Goal: Transaction & Acquisition: Purchase product/service

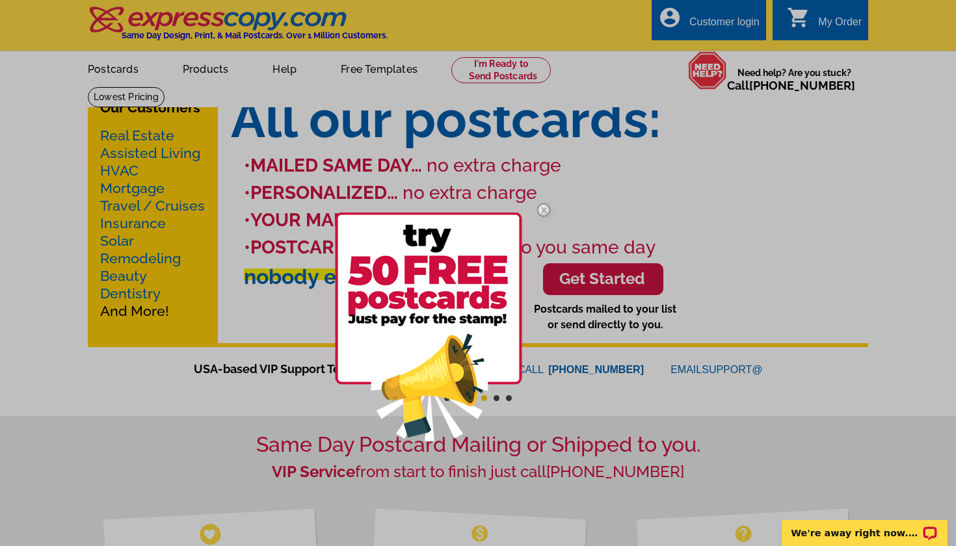
click at [538, 209] on img at bounding box center [544, 210] width 38 height 38
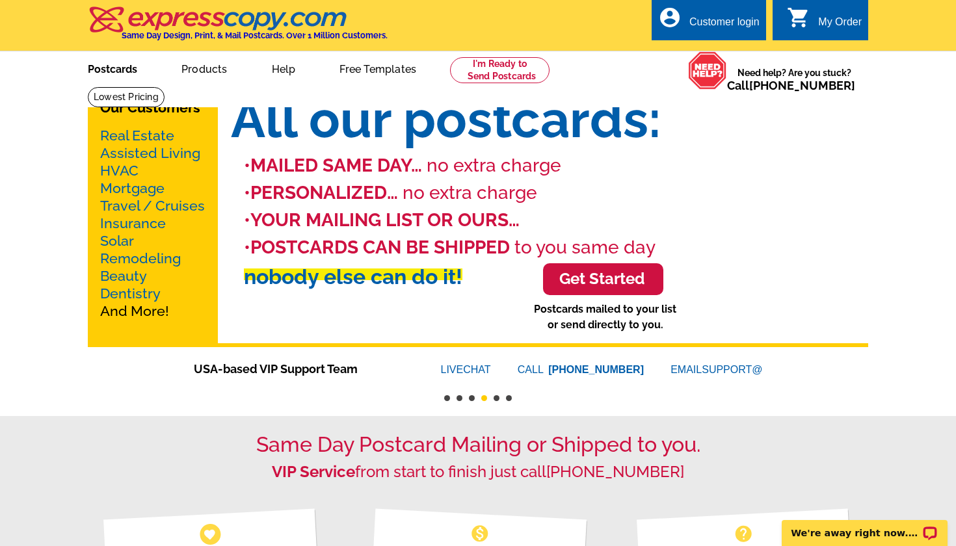
click at [126, 74] on link "Postcards" at bounding box center [112, 68] width 91 height 31
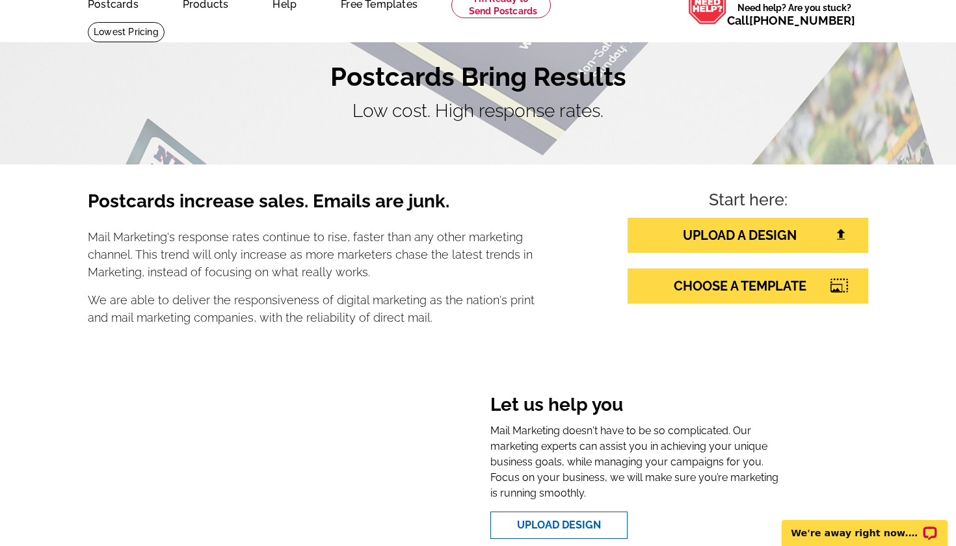
scroll to position [81, 0]
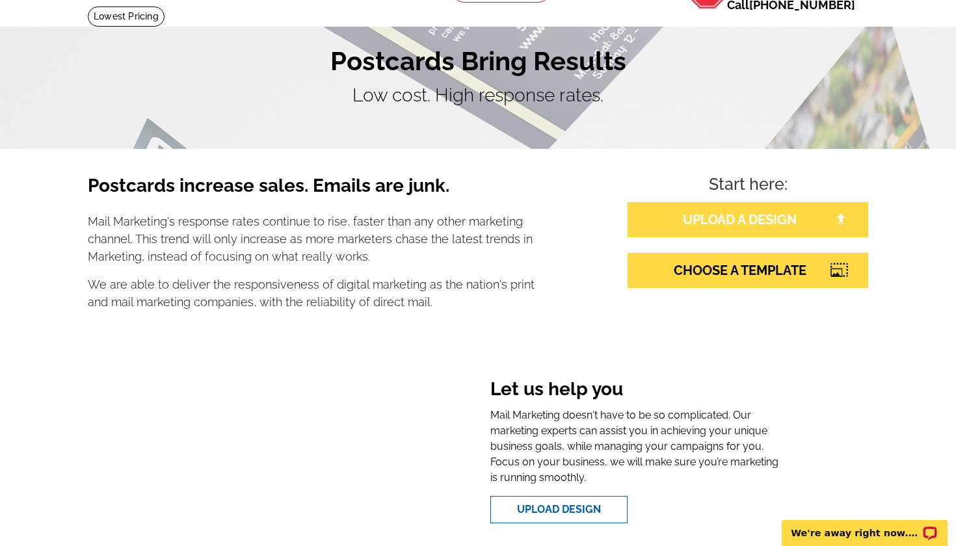
click at [730, 209] on link "UPLOAD A DESIGN" at bounding box center [747, 219] width 241 height 35
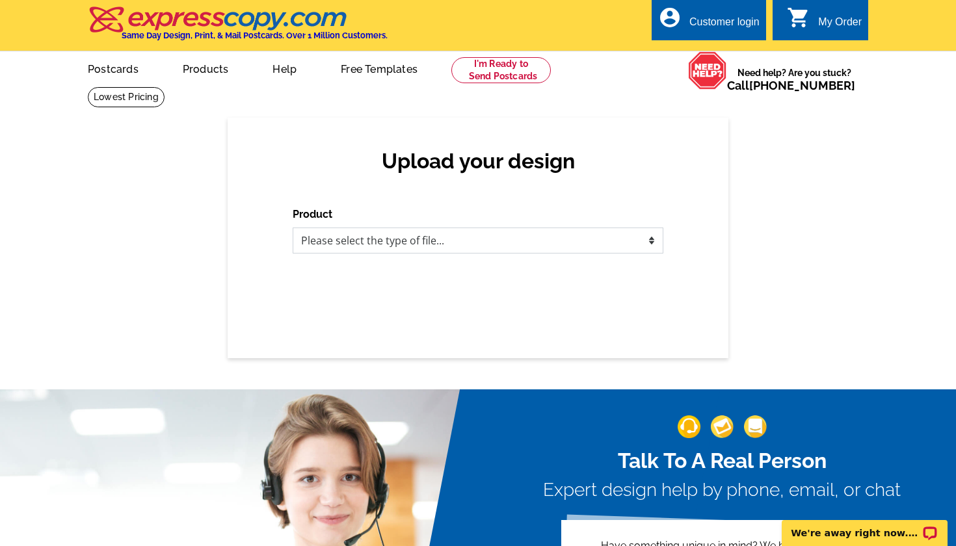
select select "1"
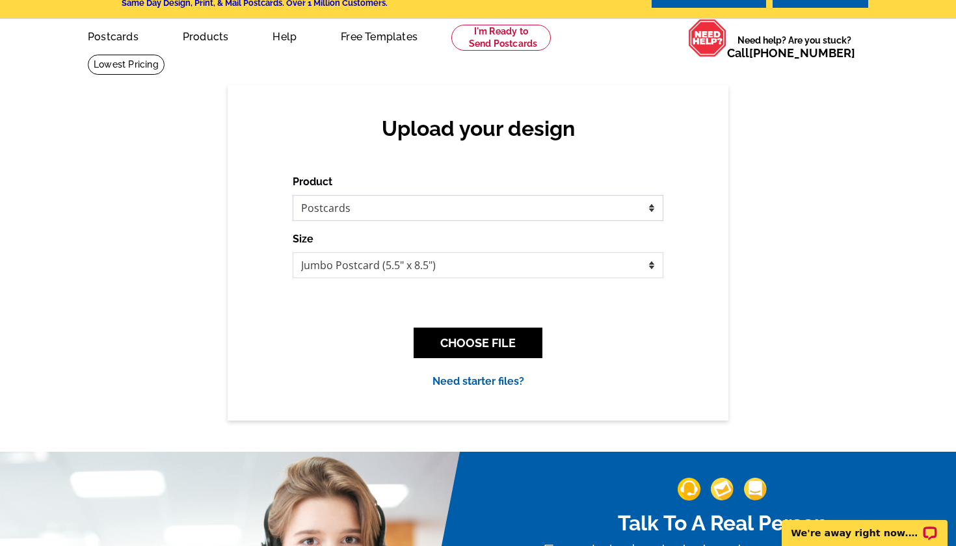
scroll to position [38, 0]
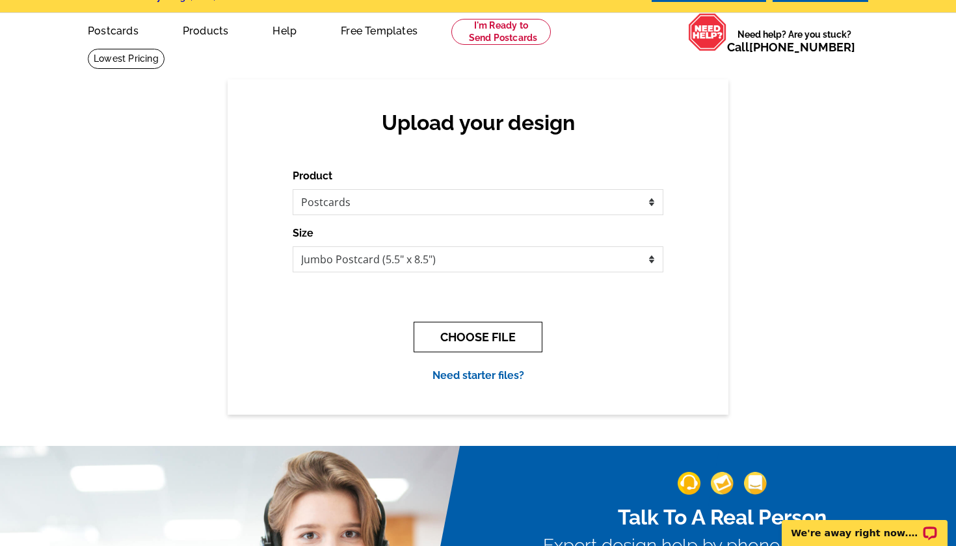
click at [457, 335] on button "CHOOSE FILE" at bounding box center [477, 337] width 129 height 31
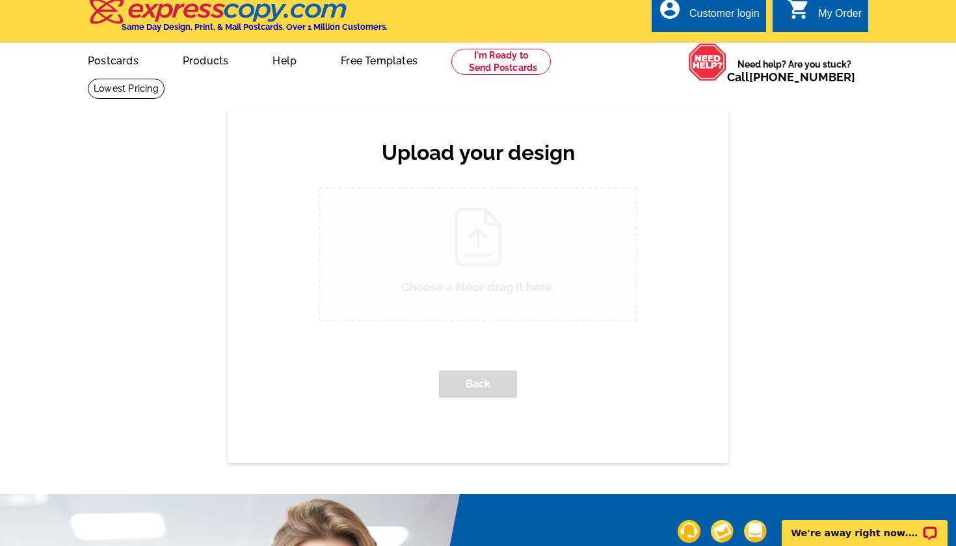
scroll to position [0, 0]
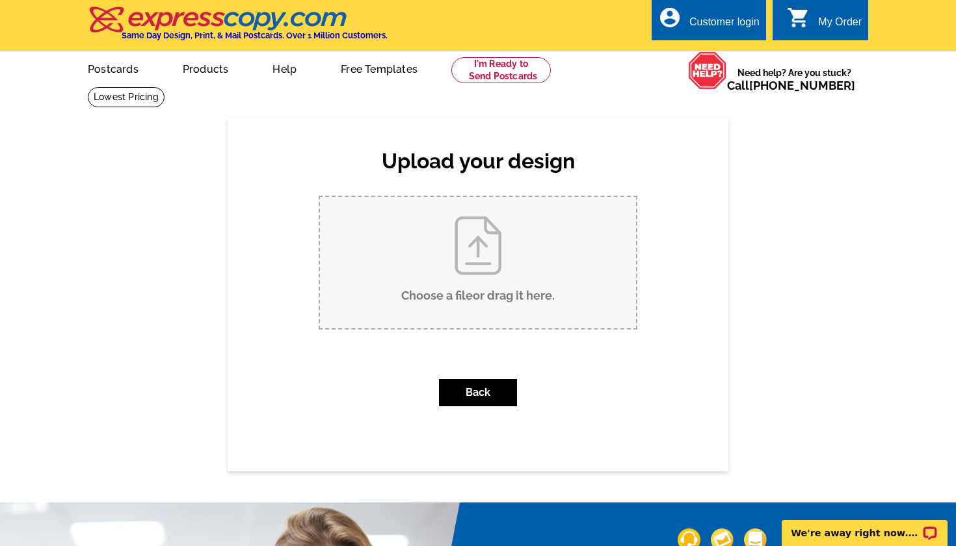
click at [475, 280] on input "Choose a file or drag it here ." at bounding box center [478, 262] width 316 height 131
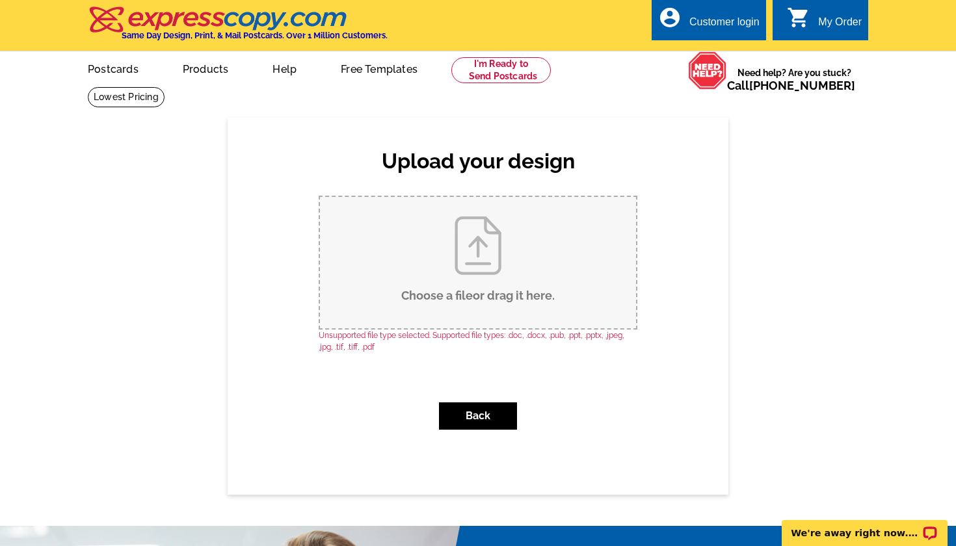
click at [460, 289] on input "Choose a file or drag it here ." at bounding box center [478, 262] width 316 height 131
click at [485, 285] on input "Choose a file or drag it here ." at bounding box center [478, 262] width 316 height 131
type input "C:\fakepath\my-listings.jpeg"
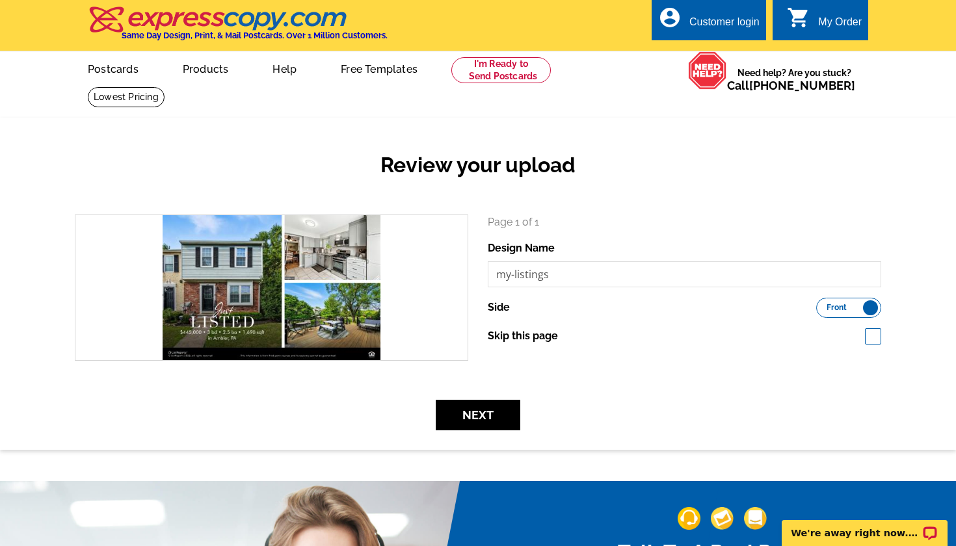
click at [867, 309] on label "Front Back" at bounding box center [848, 308] width 65 height 20
click at [822, 304] on input "Front Back" at bounding box center [822, 304] width 0 height 0
click at [867, 309] on span "Back" at bounding box center [864, 307] width 19 height 7
click at [822, 304] on input "Front Back" at bounding box center [822, 304] width 0 height 0
click at [464, 419] on button "Next" at bounding box center [478, 415] width 85 height 31
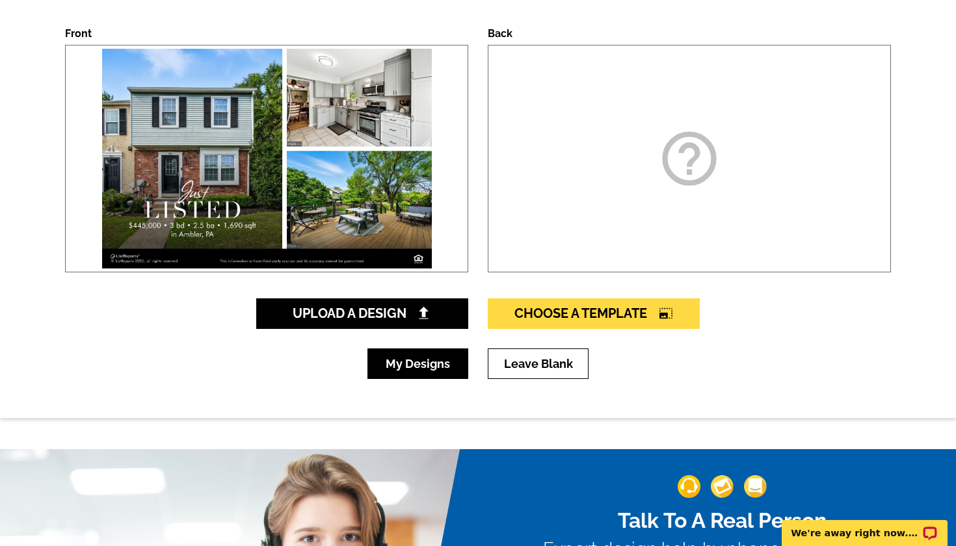
scroll to position [239, 0]
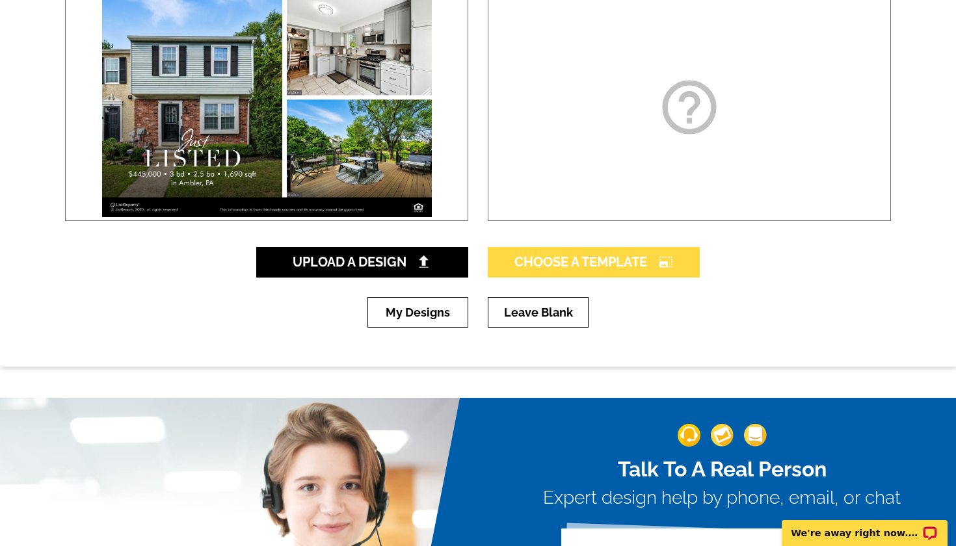
click at [600, 268] on span "Choose A Template photo_size_select_large" at bounding box center [593, 262] width 159 height 16
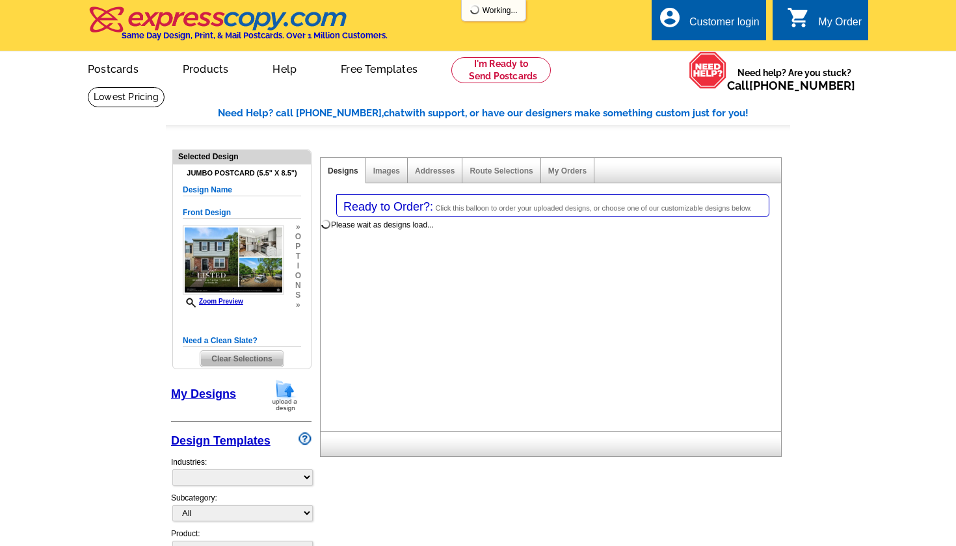
select select "1"
select select "2"
select select "back"
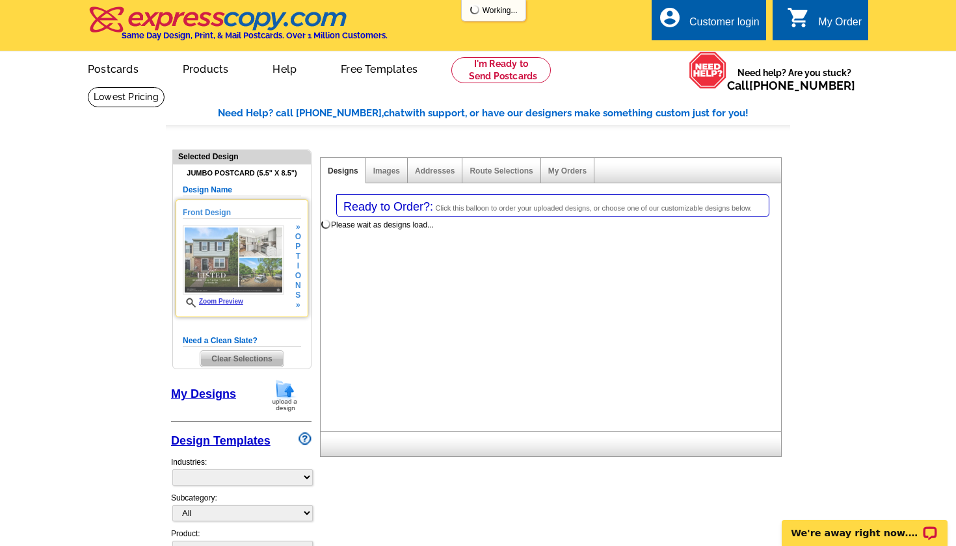
select select "785"
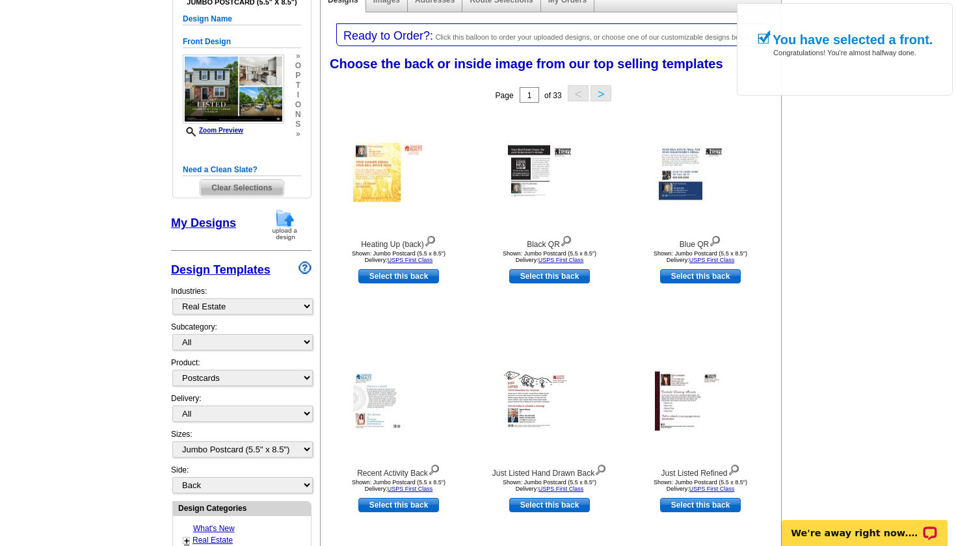
scroll to position [181, 0]
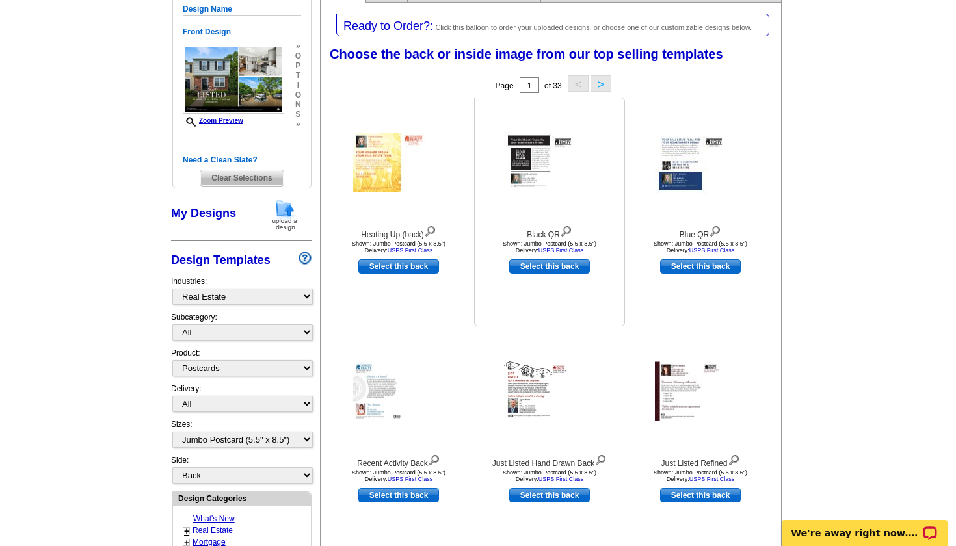
click at [551, 264] on link "Select this back" at bounding box center [549, 266] width 81 height 14
select select "front"
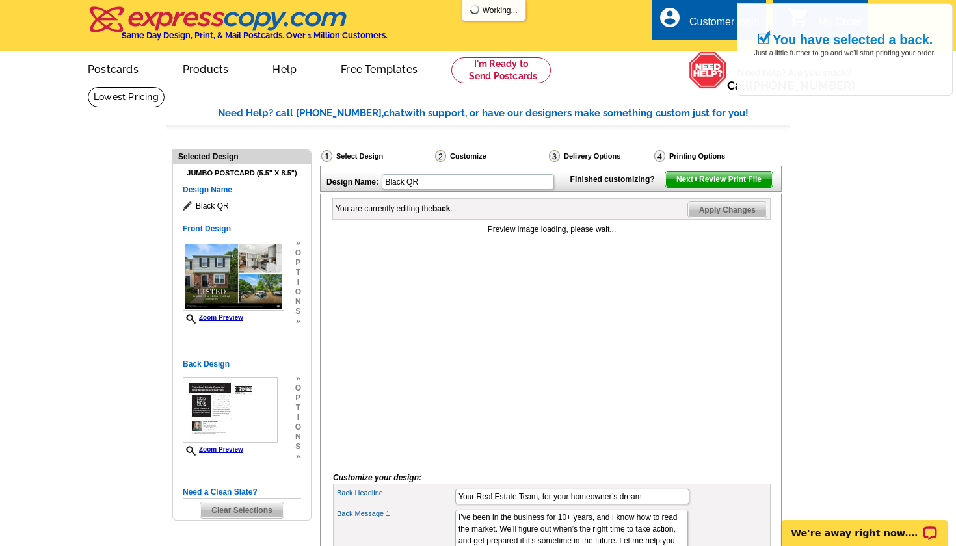
click at [727, 187] on span "Next Review Print File" at bounding box center [718, 180] width 107 height 16
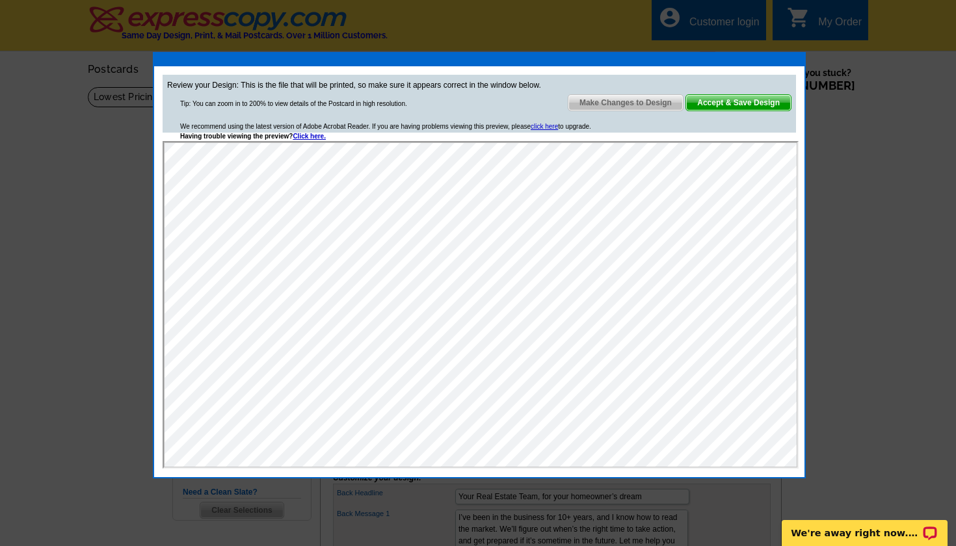
click at [725, 111] on link "Accept & Save Design" at bounding box center [738, 102] width 106 height 17
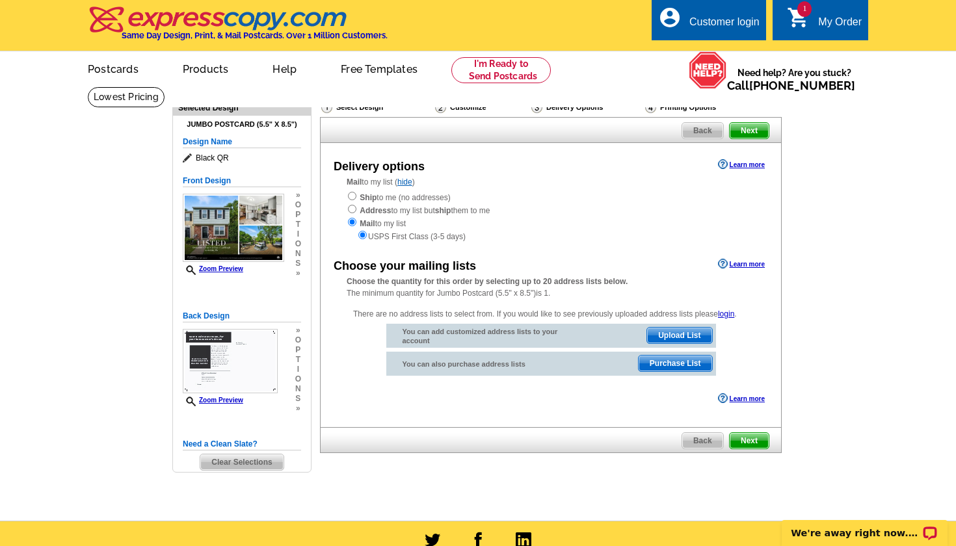
click at [757, 127] on span "Next" at bounding box center [748, 131] width 39 height 16
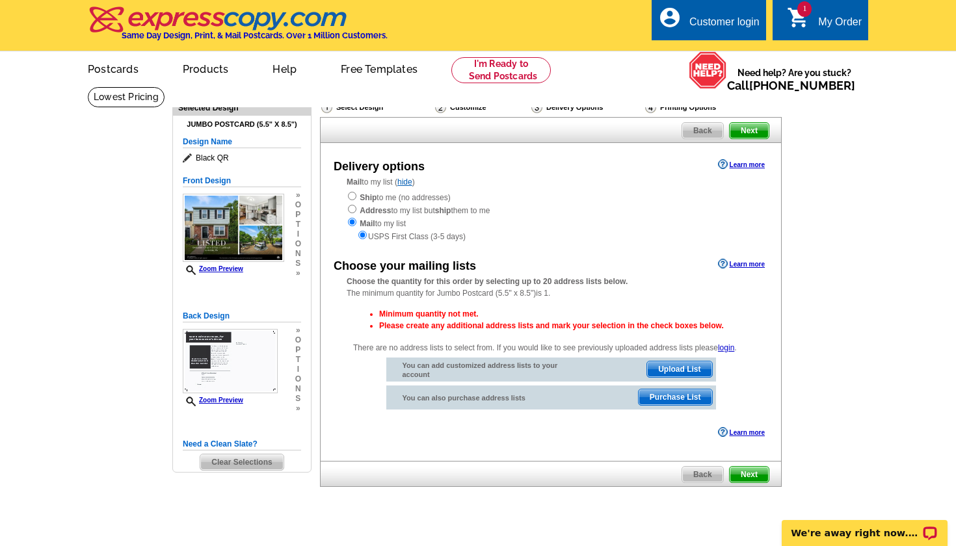
click at [354, 196] on input "radio" at bounding box center [352, 196] width 8 height 8
radio input "true"
click at [748, 467] on span "Next" at bounding box center [748, 475] width 39 height 16
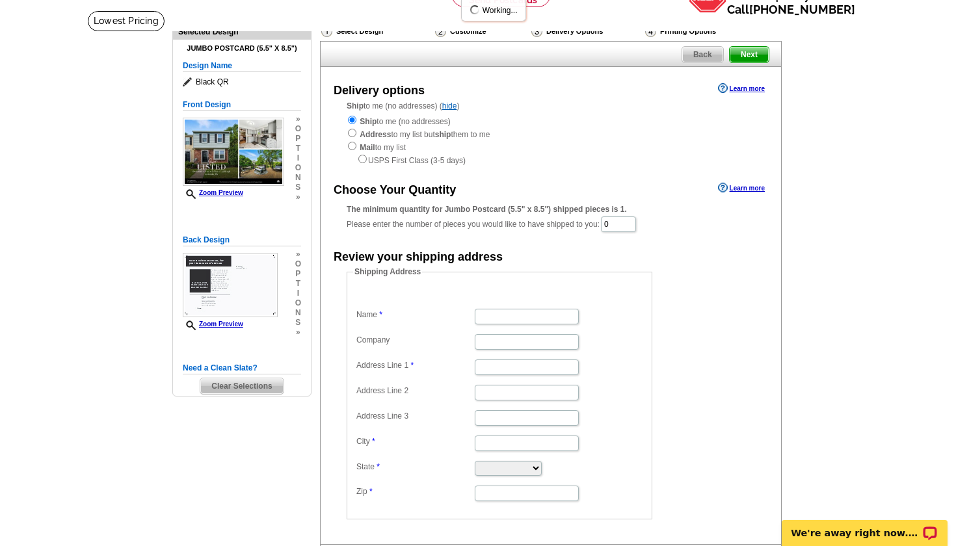
scroll to position [77, 0]
click at [625, 220] on input "0" at bounding box center [618, 224] width 35 height 16
drag, startPoint x: 625, startPoint y: 220, endPoint x: 614, endPoint y: 219, distance: 11.1
click at [614, 219] on input "0" at bounding box center [618, 224] width 35 height 16
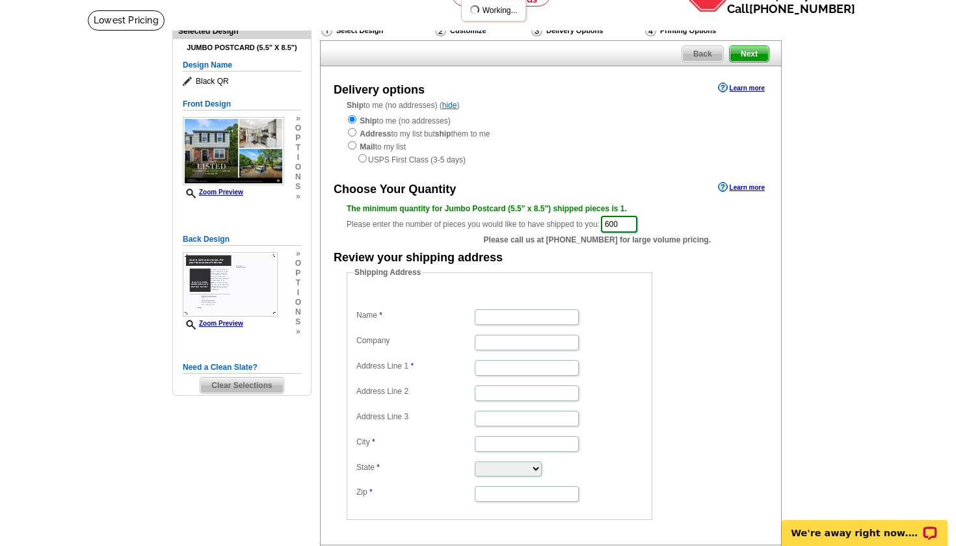
type input "600"
click at [728, 305] on form "Shipping Address Name Company Address Line 1 Address Line 2 Address Line 3 City…" at bounding box center [551, 394] width 408 height 254
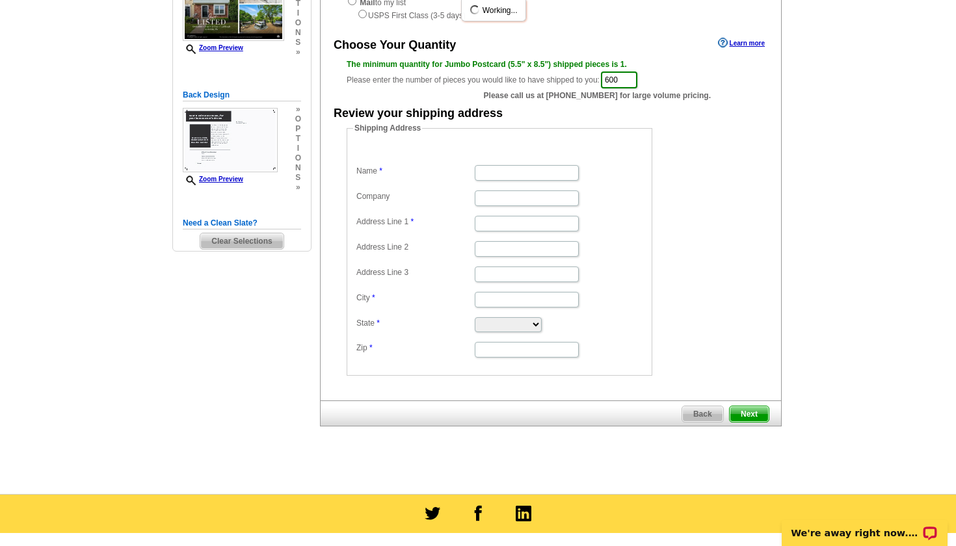
scroll to position [227, 0]
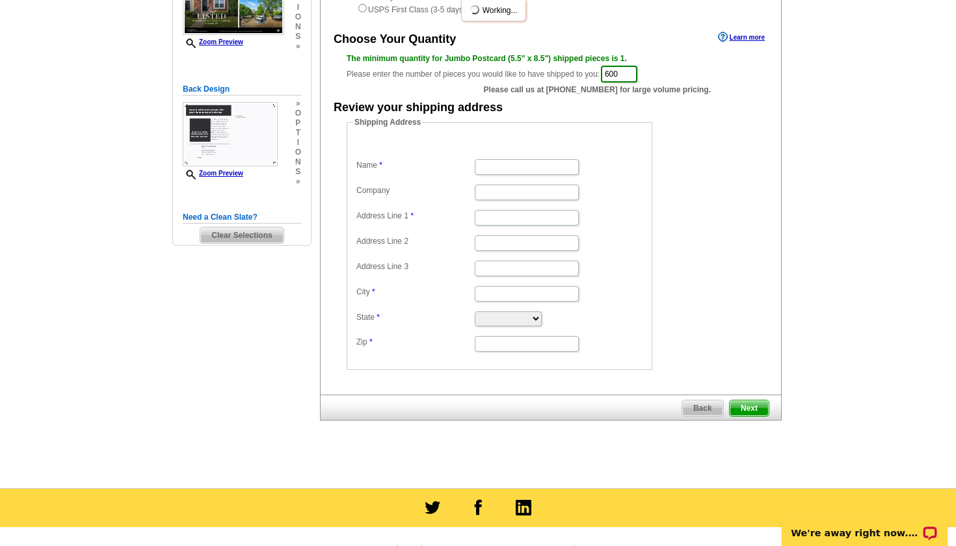
click at [750, 404] on span "Next" at bounding box center [748, 408] width 39 height 16
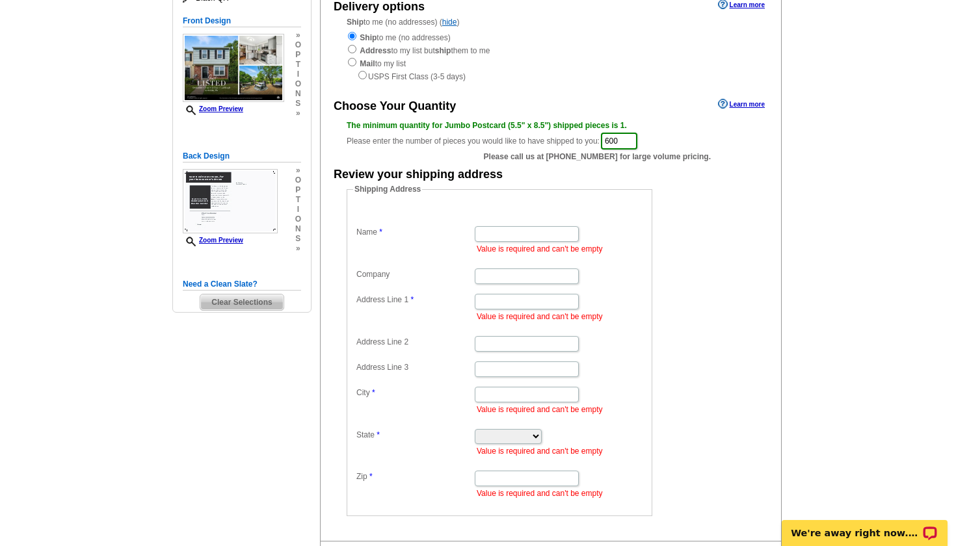
scroll to position [161, 0]
type input "bryce"
type input "417 bannockburn ave"
click at [674, 357] on dd "Shipping Address Name bryce Value is required and can't be empty Company Addres…" at bounding box center [520, 349] width 346 height 333
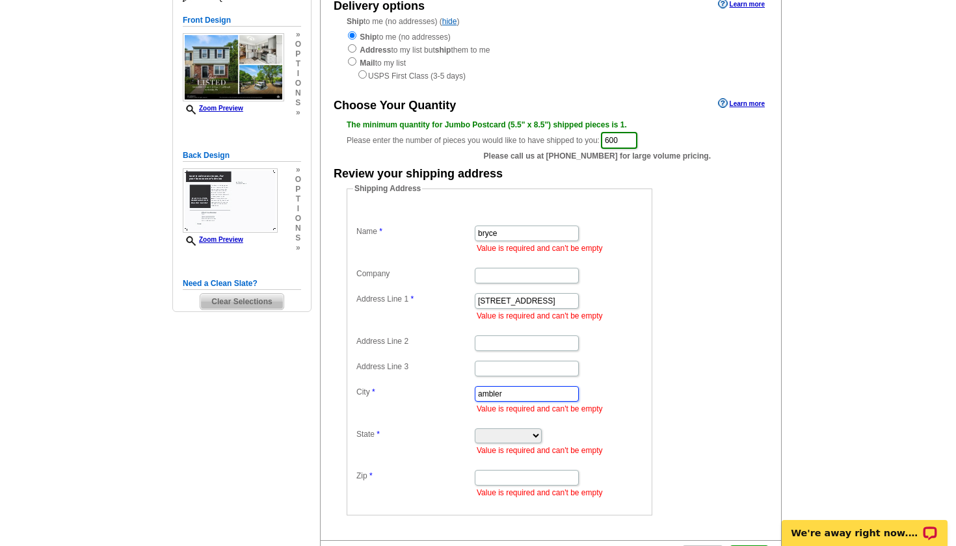
type input "ambler"
click at [529, 445] on li "Value is required and can't be empty" at bounding box center [561, 451] width 169 height 12
select select "PA"
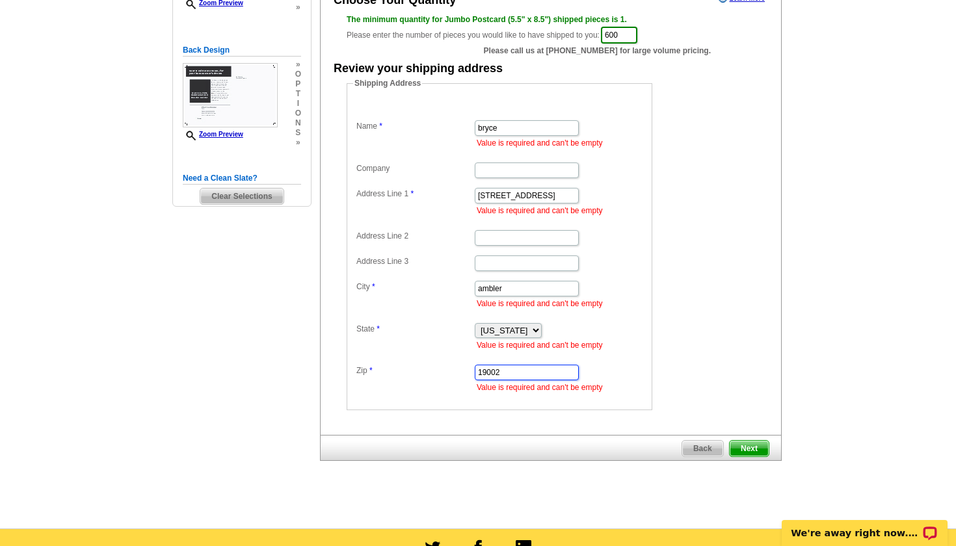
scroll to position [267, 0]
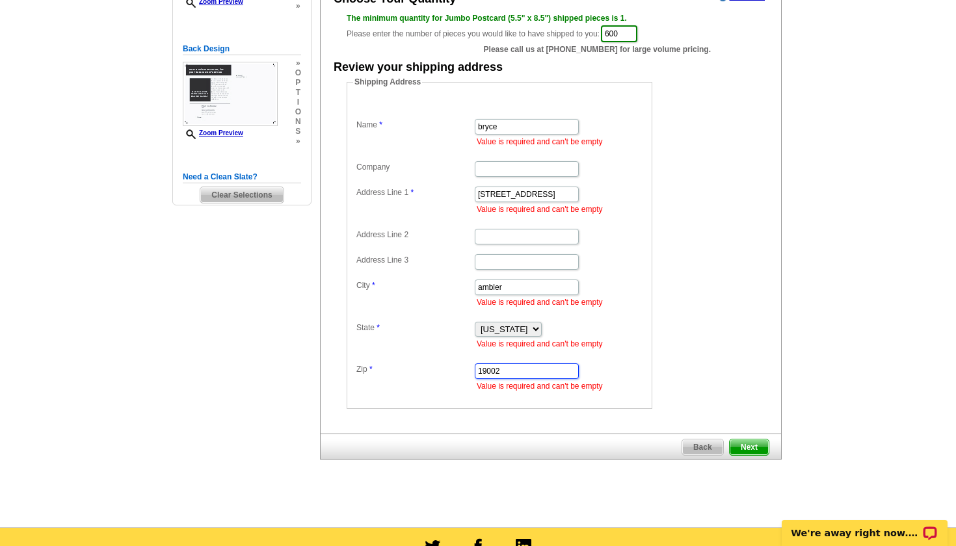
type input "19002"
click at [752, 442] on span "Next" at bounding box center [748, 447] width 39 height 16
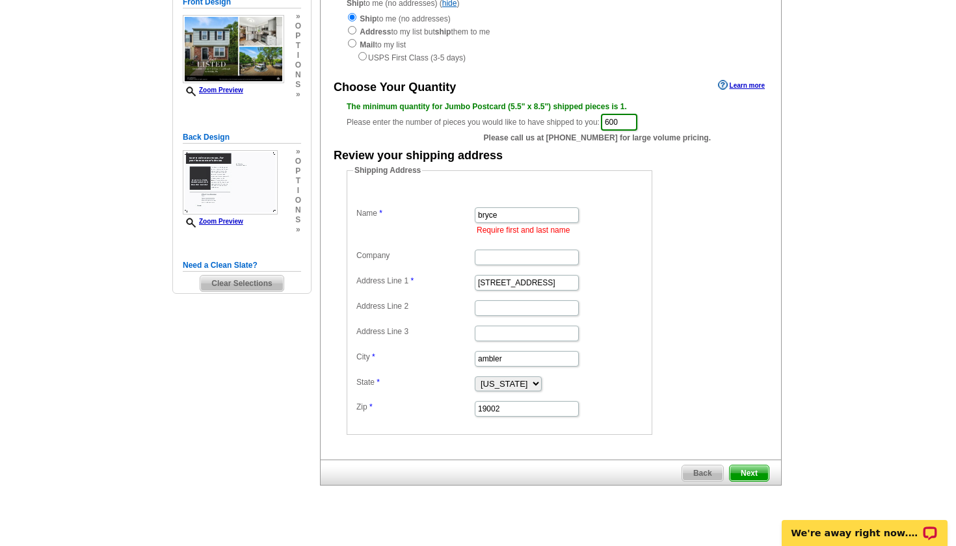
scroll to position [173, 0]
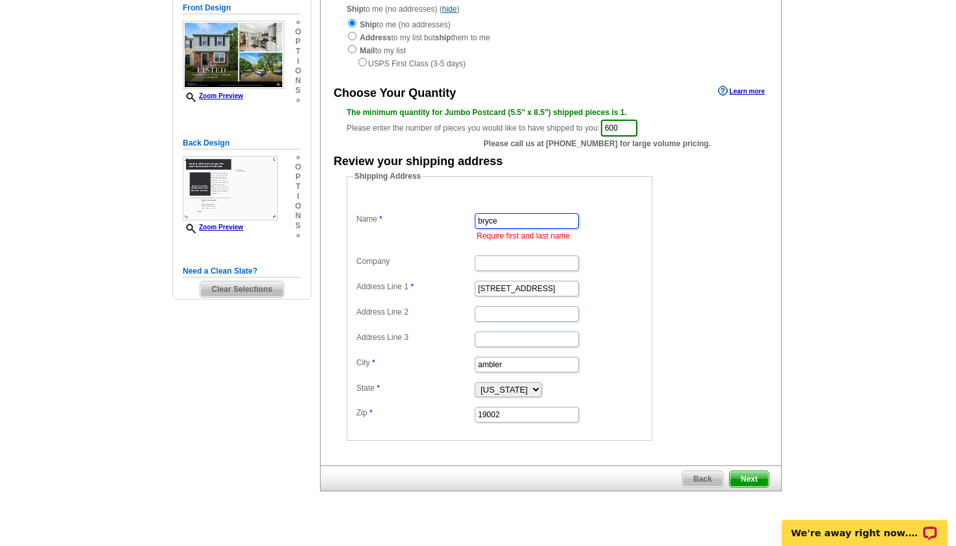
click at [525, 213] on input "bryce" at bounding box center [527, 221] width 104 height 16
type input "bryce greiner"
click at [746, 474] on span "Next" at bounding box center [748, 479] width 39 height 16
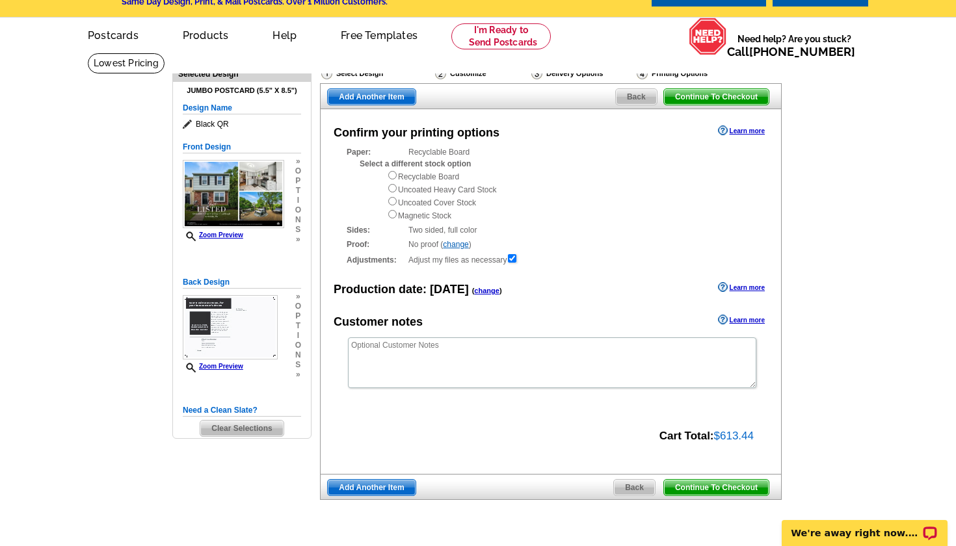
scroll to position [36, 0]
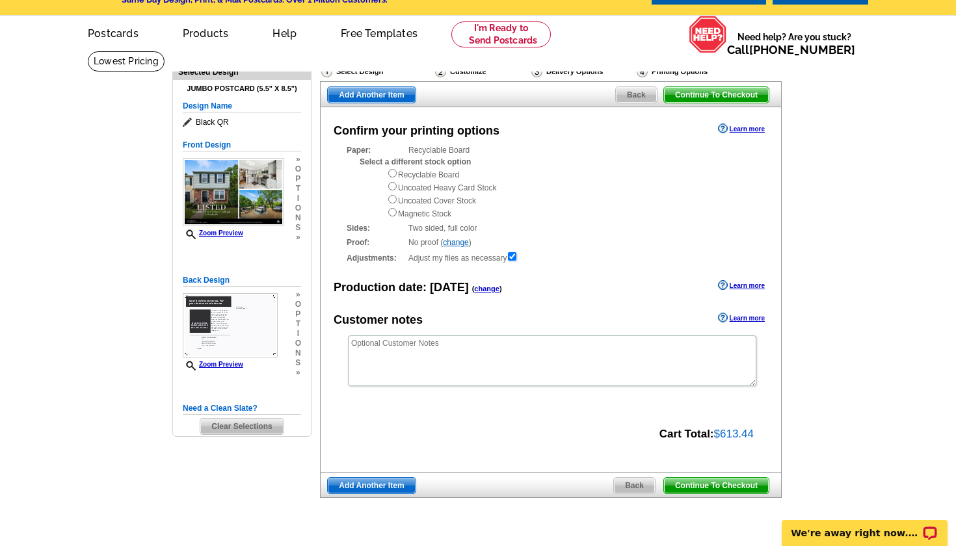
click at [714, 479] on span "Continue To Checkout" at bounding box center [716, 486] width 105 height 16
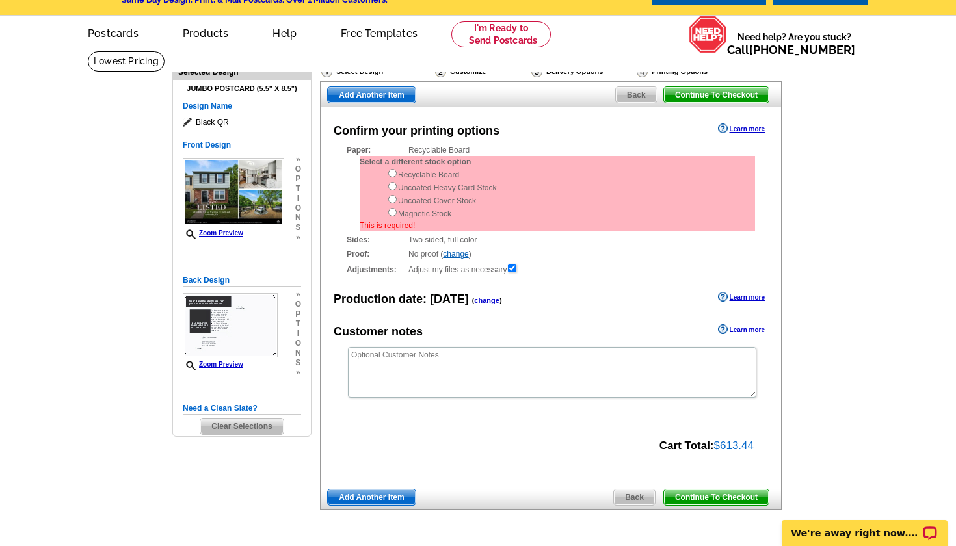
click at [393, 174] on input "radio" at bounding box center [392, 173] width 8 height 8
radio input "true"
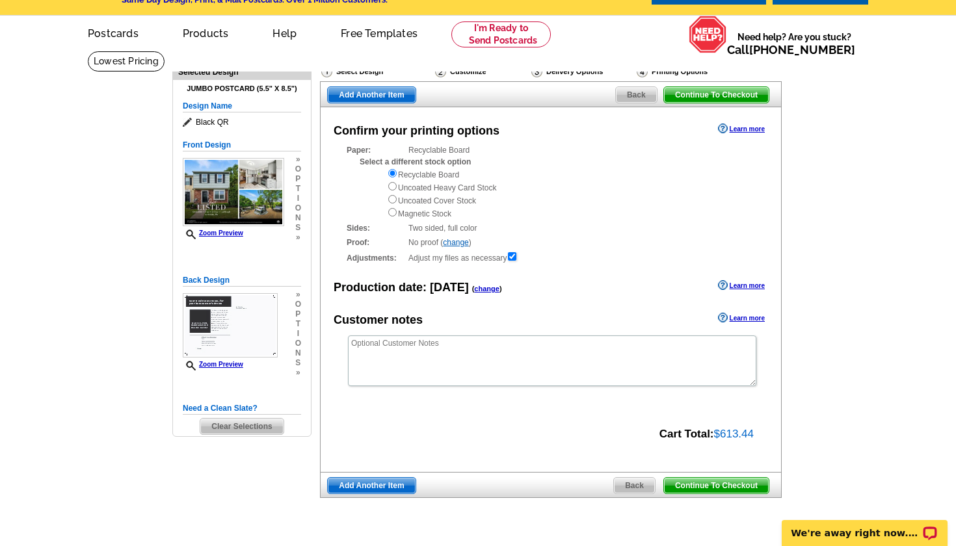
click at [395, 185] on input "radio" at bounding box center [392, 186] width 8 height 8
radio input "true"
click at [723, 478] on span "Continue To Checkout" at bounding box center [716, 486] width 105 height 16
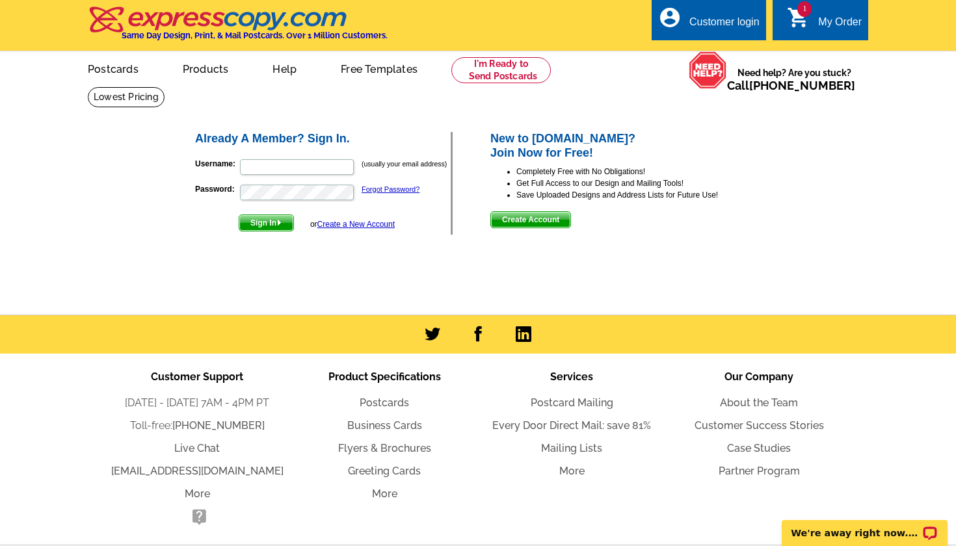
click at [372, 220] on link "Create a New Account" at bounding box center [355, 224] width 77 height 9
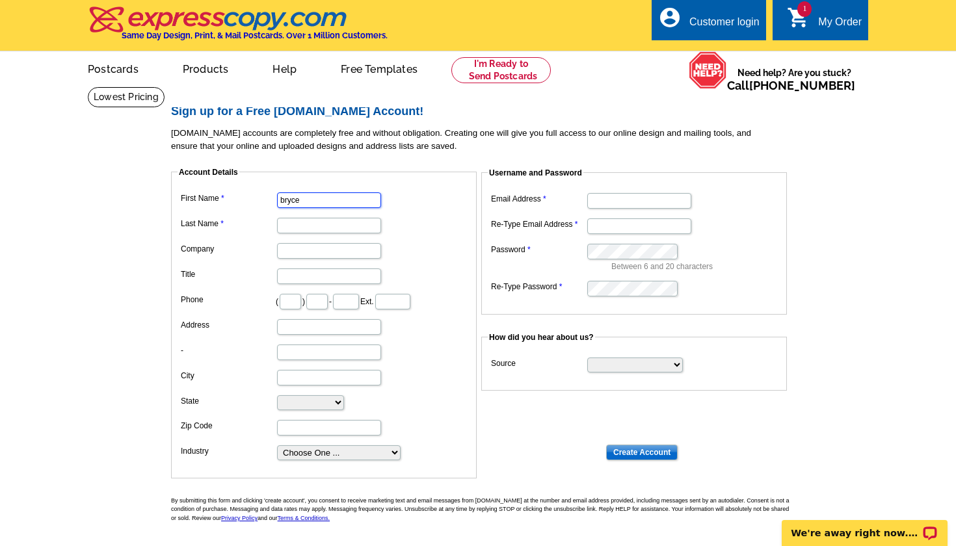
type input "bryce"
type input "[PERSON_NAME]"
type input "[EMAIL_ADDRESS][DOMAIN_NAME]"
click at [616, 354] on dd "Search Engine Television Ad Direct Mail Postcard Email Referred by a friend Oth…" at bounding box center [634, 364] width 293 height 20
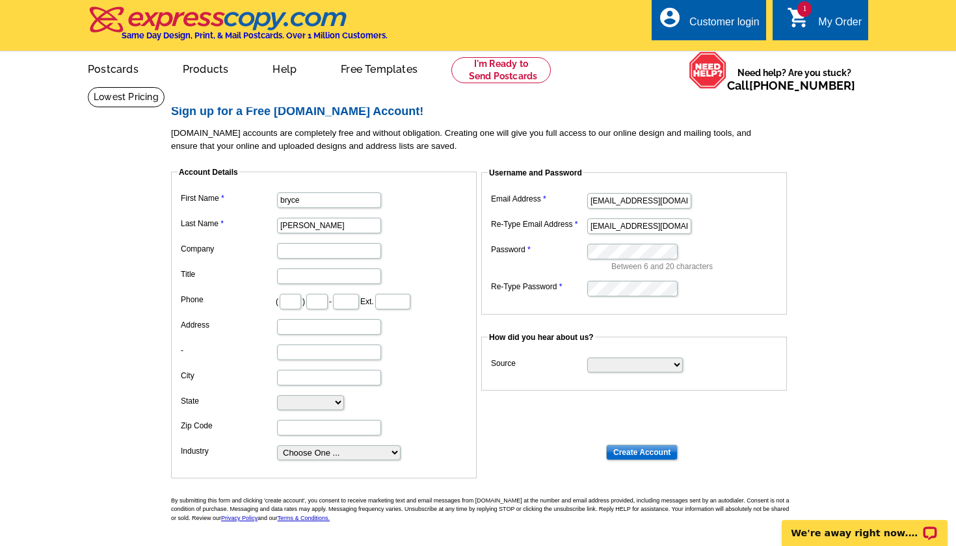
click at [636, 449] on input "Create Account" at bounding box center [642, 453] width 72 height 16
